Goal: Obtain resource: Download file/media

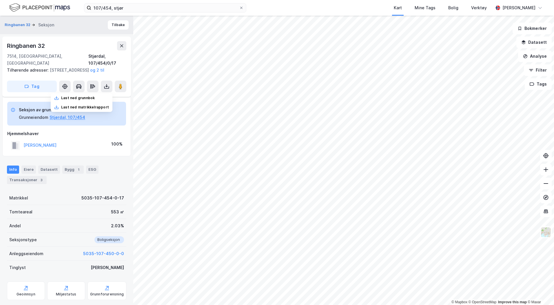
scroll to position [51, 0]
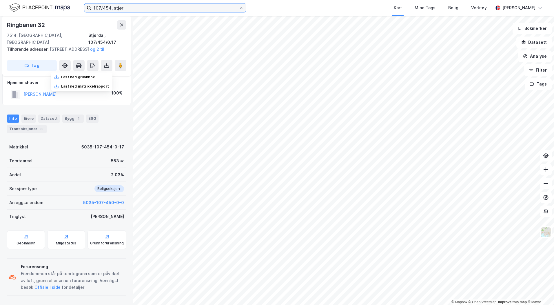
click at [154, 5] on input "107/454, stjør" at bounding box center [165, 7] width 148 height 9
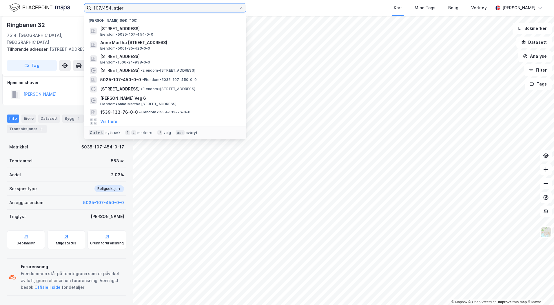
click at [154, 5] on input "107/454, stjør" at bounding box center [165, 7] width 148 height 9
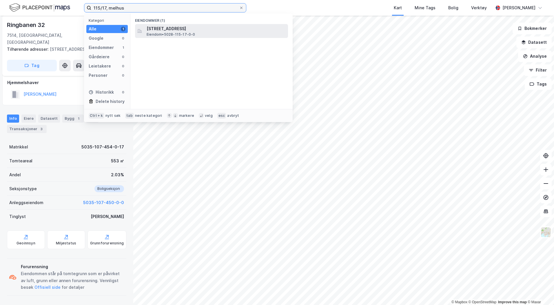
type input "115/17, melhus"
click at [162, 27] on span "[STREET_ADDRESS]" at bounding box center [216, 28] width 139 height 7
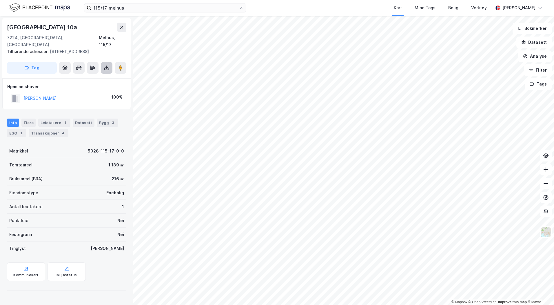
click at [106, 71] on button at bounding box center [107, 68] width 12 height 12
click at [102, 78] on div "Last ned grunnbok" at bounding box center [82, 79] width 62 height 9
